Goal: Task Accomplishment & Management: Manage account settings

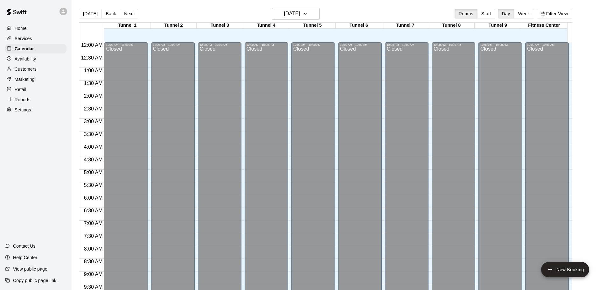
scroll to position [337, 0]
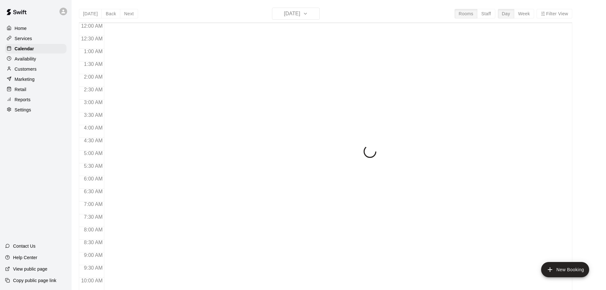
scroll to position [337, 0]
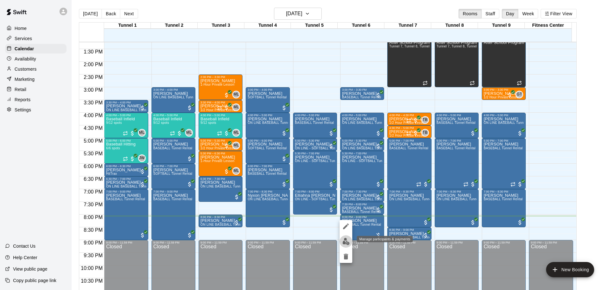
click at [350, 241] on button "edit" at bounding box center [346, 241] width 13 height 12
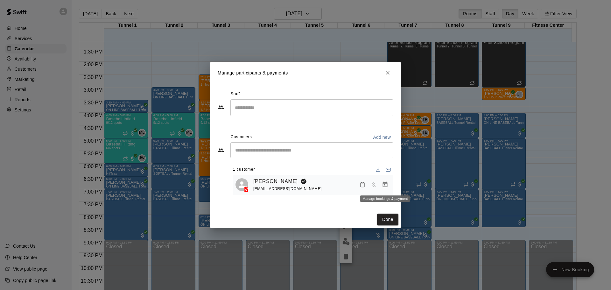
click at [383, 185] on icon "Manage bookings & payment" at bounding box center [385, 184] width 6 height 6
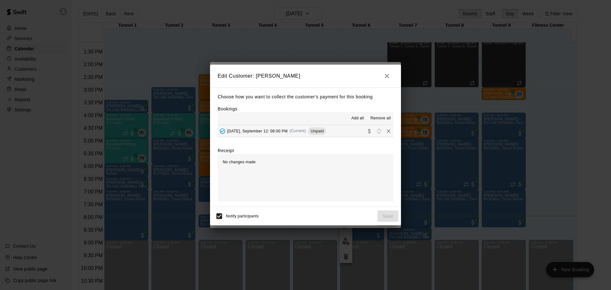
click at [388, 77] on icon "button" at bounding box center [387, 76] width 4 height 4
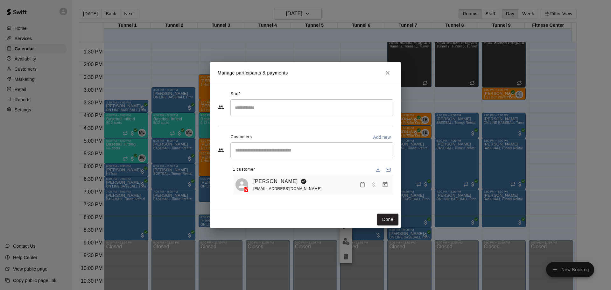
click at [387, 72] on icon "Close" at bounding box center [387, 73] width 6 height 6
